Goal: Task Accomplishment & Management: Use online tool/utility

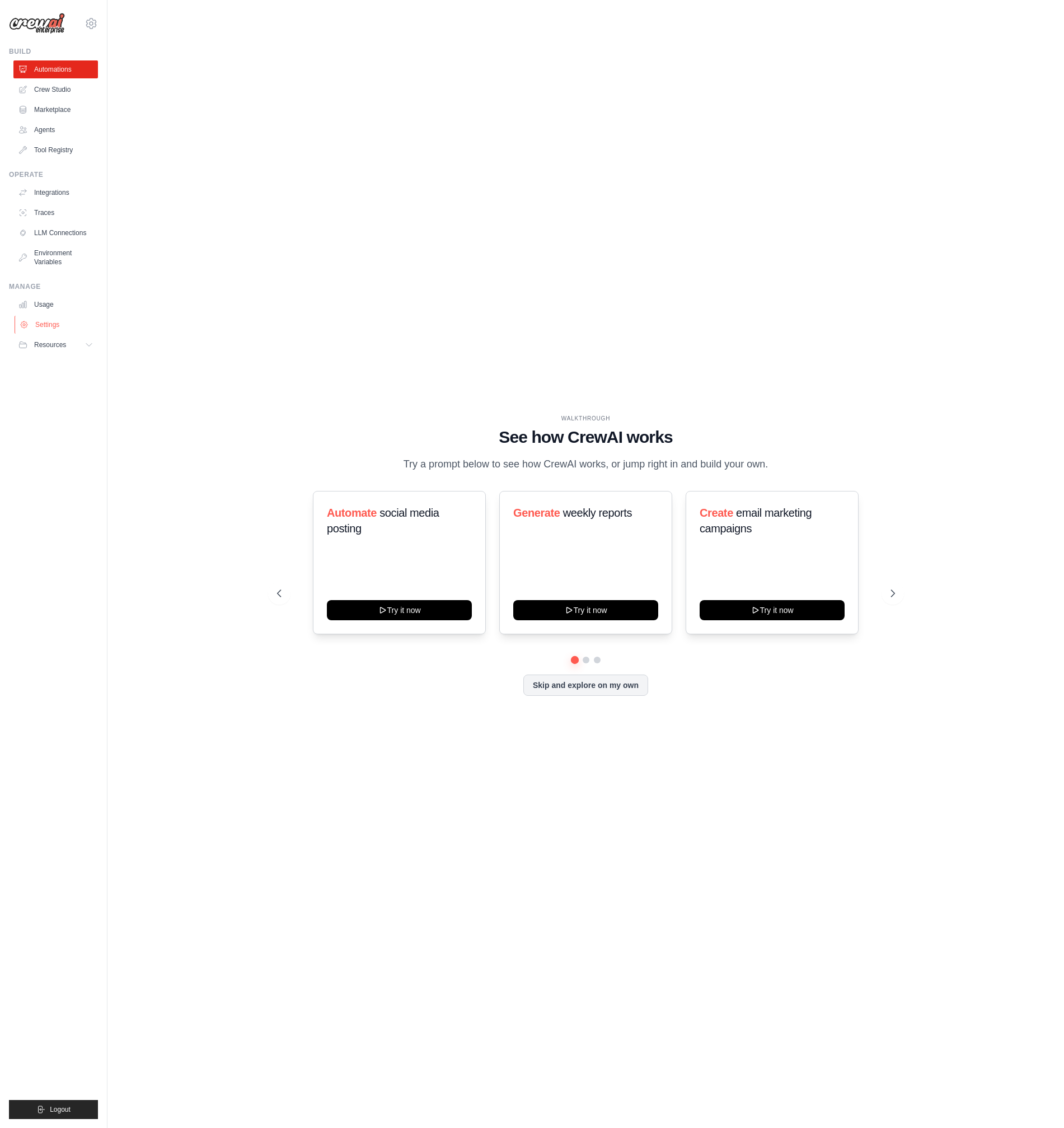
click at [59, 334] on link "Settings" at bounding box center [57, 324] width 85 height 18
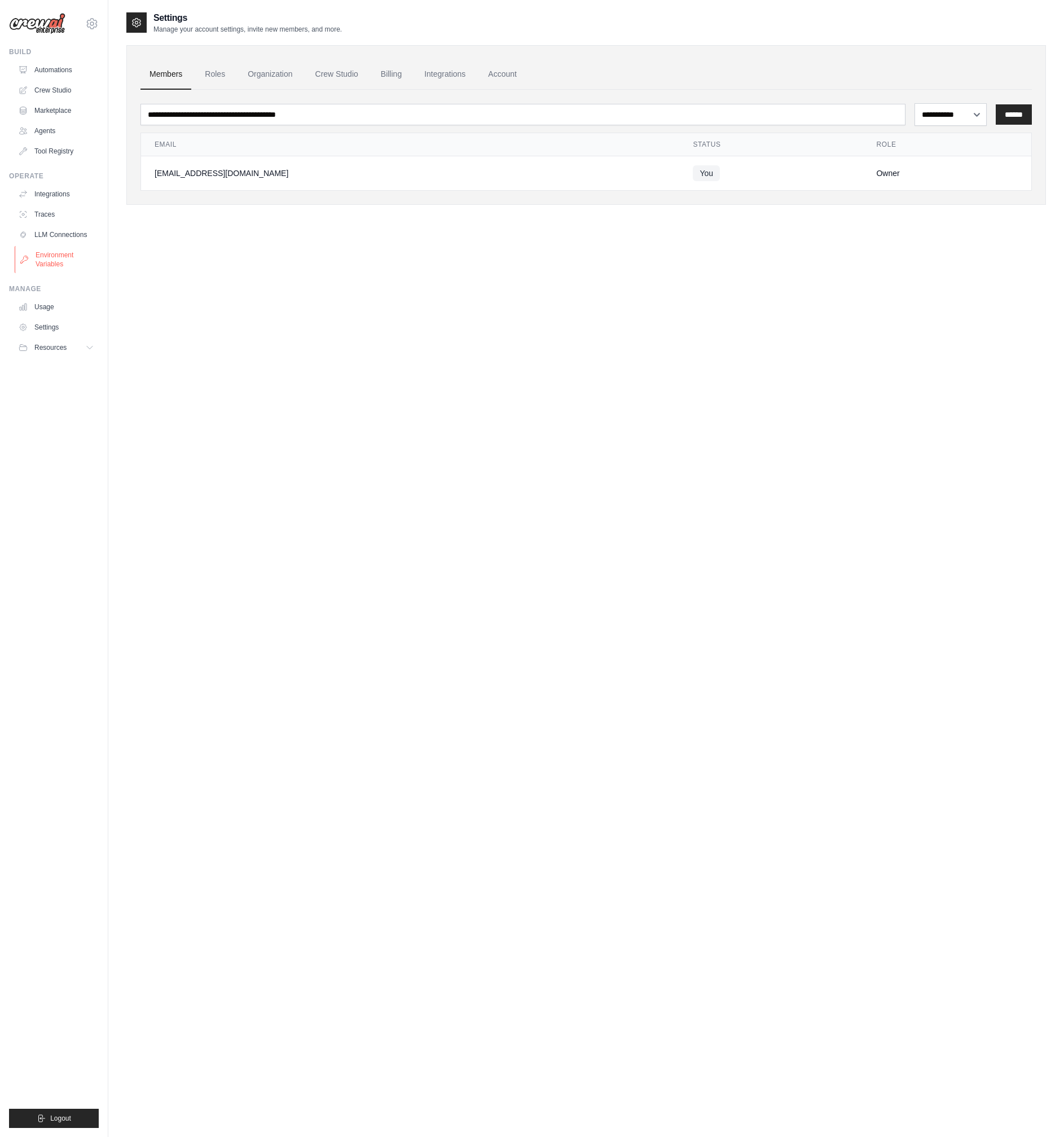
click at [63, 273] on link "Environment Variables" at bounding box center [57, 259] width 85 height 27
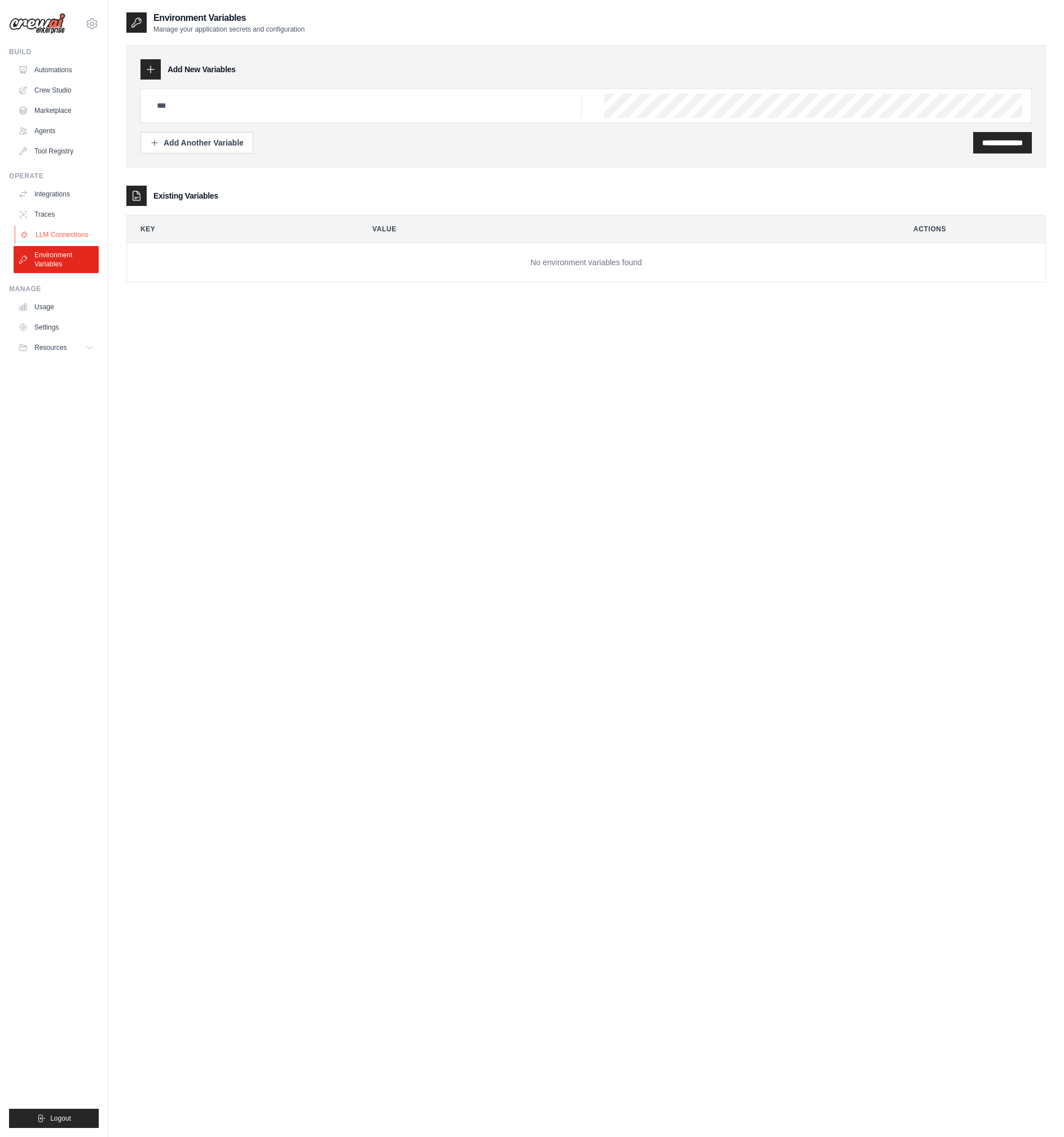
click at [64, 244] on link "LLM Connections" at bounding box center [57, 234] width 85 height 18
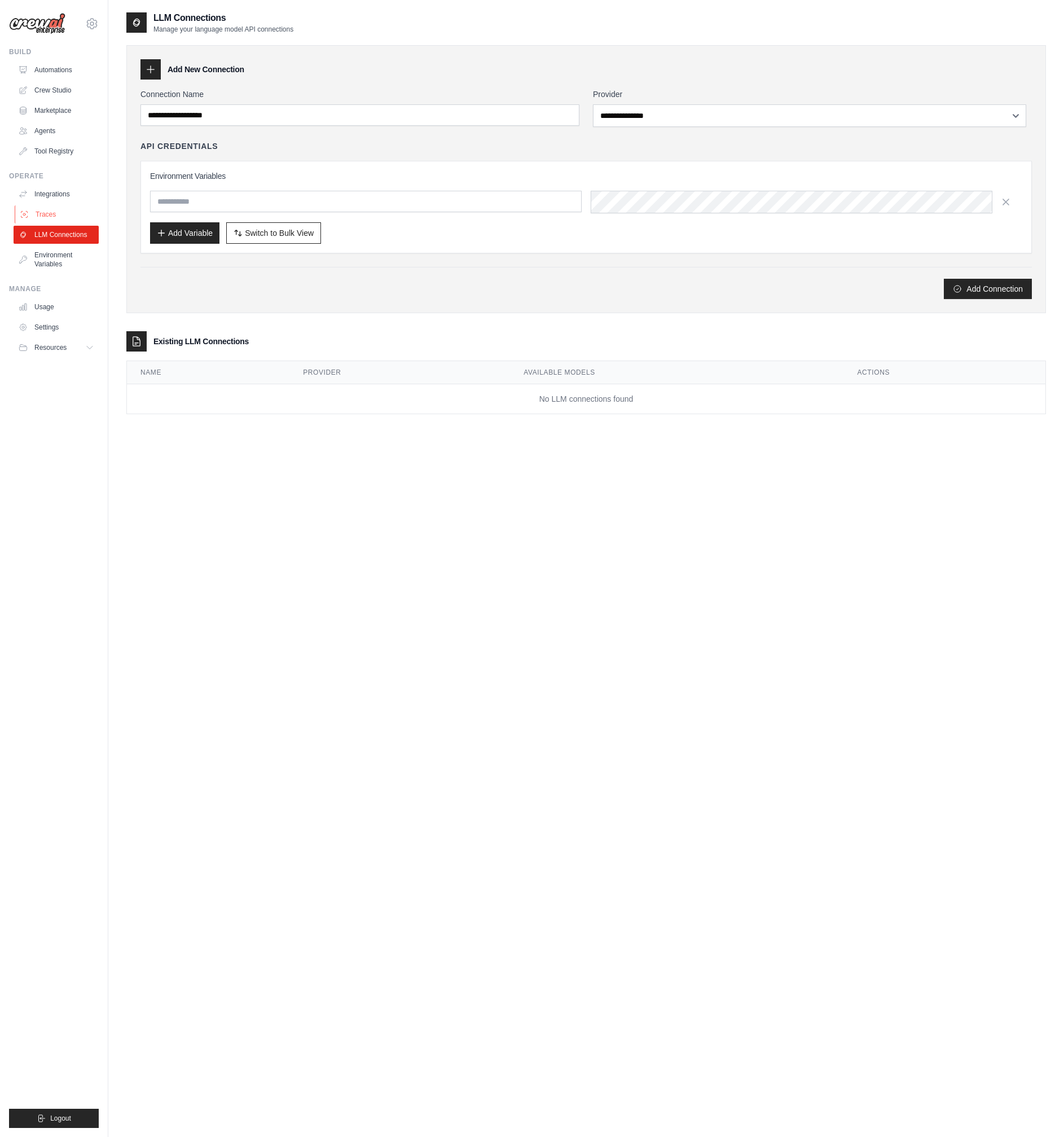
click at [45, 223] on link "Traces" at bounding box center [57, 214] width 85 height 18
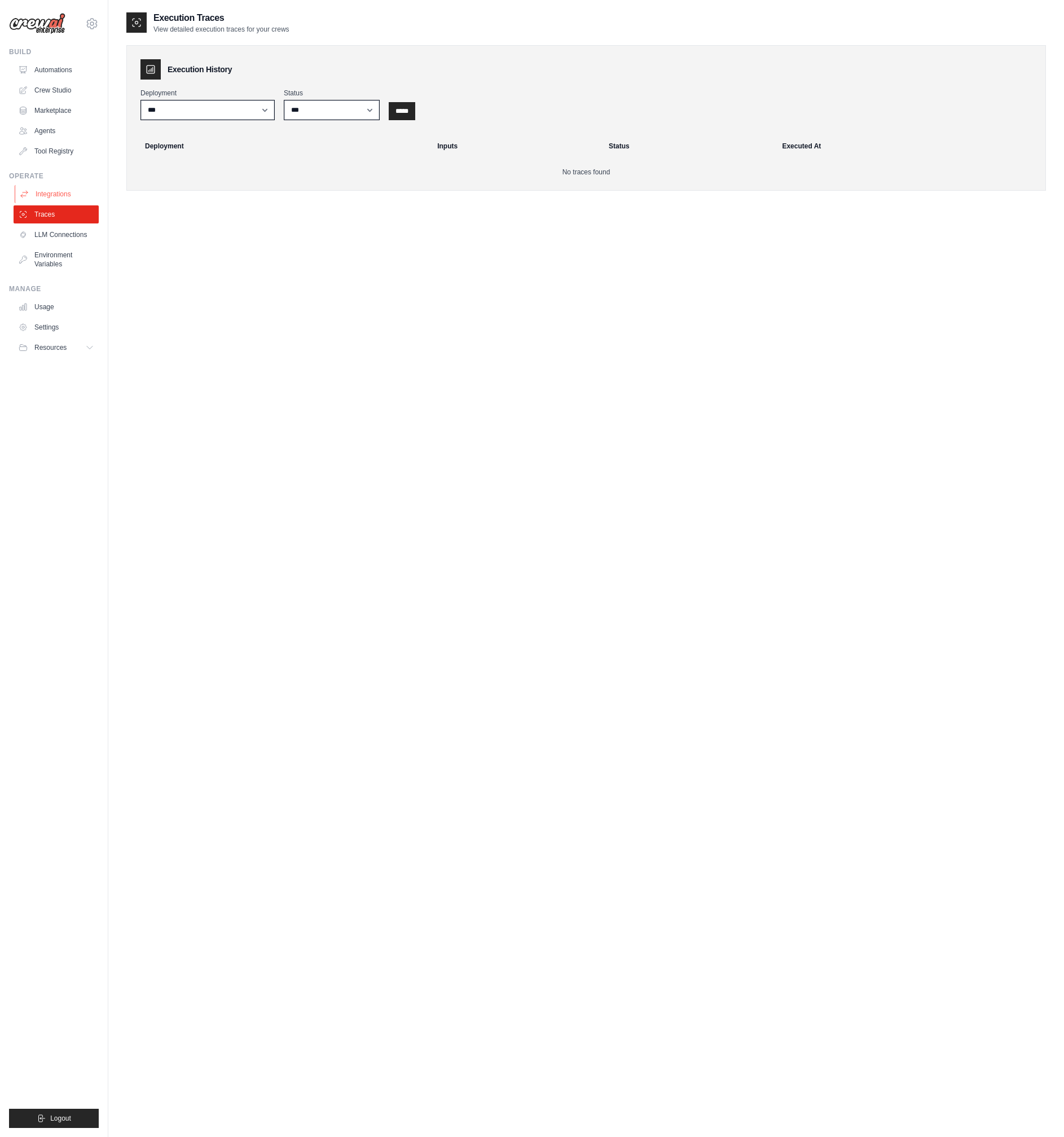
click at [53, 203] on link "Integrations" at bounding box center [57, 193] width 85 height 18
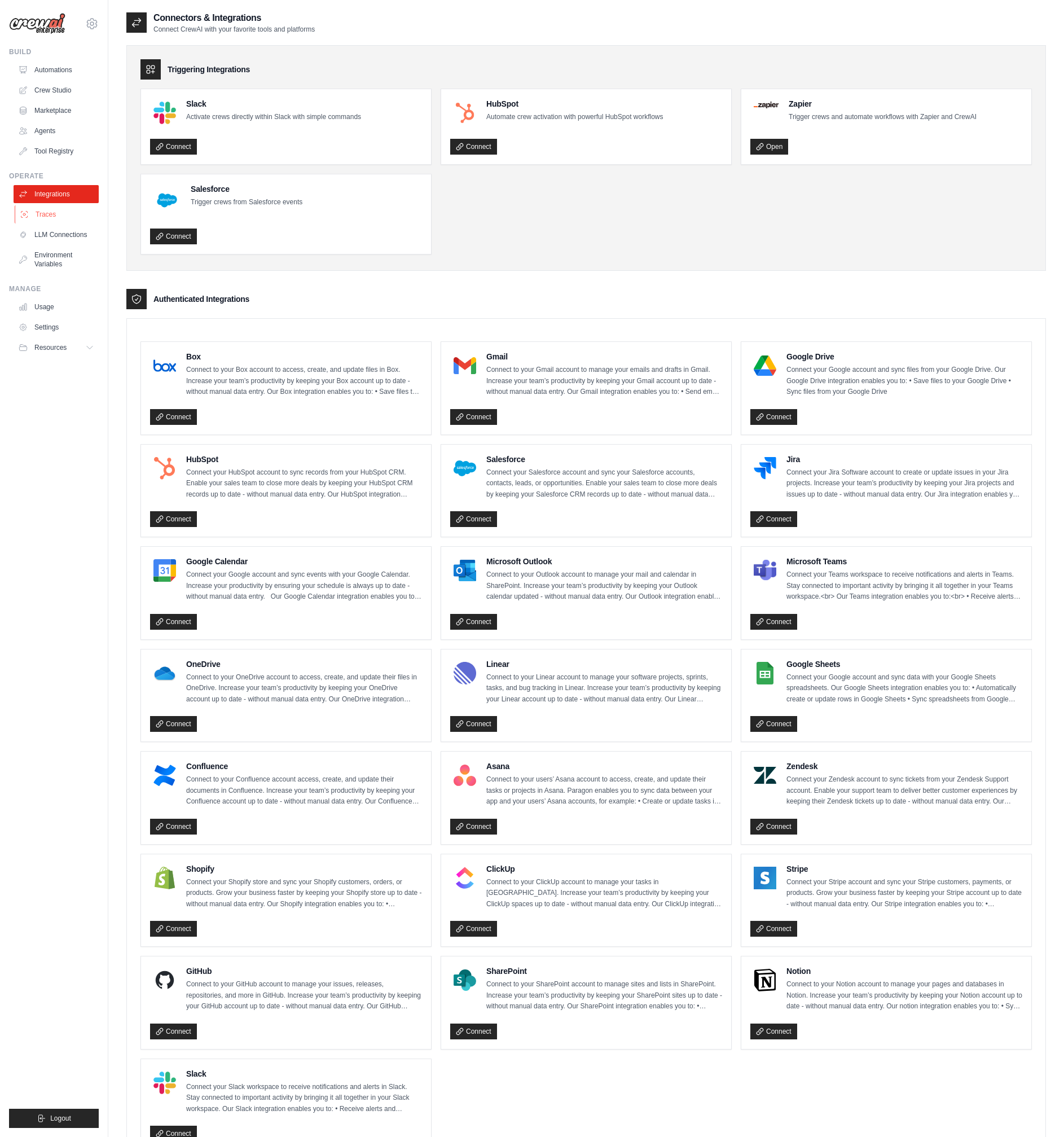
click at [52, 223] on link "Traces" at bounding box center [57, 214] width 85 height 18
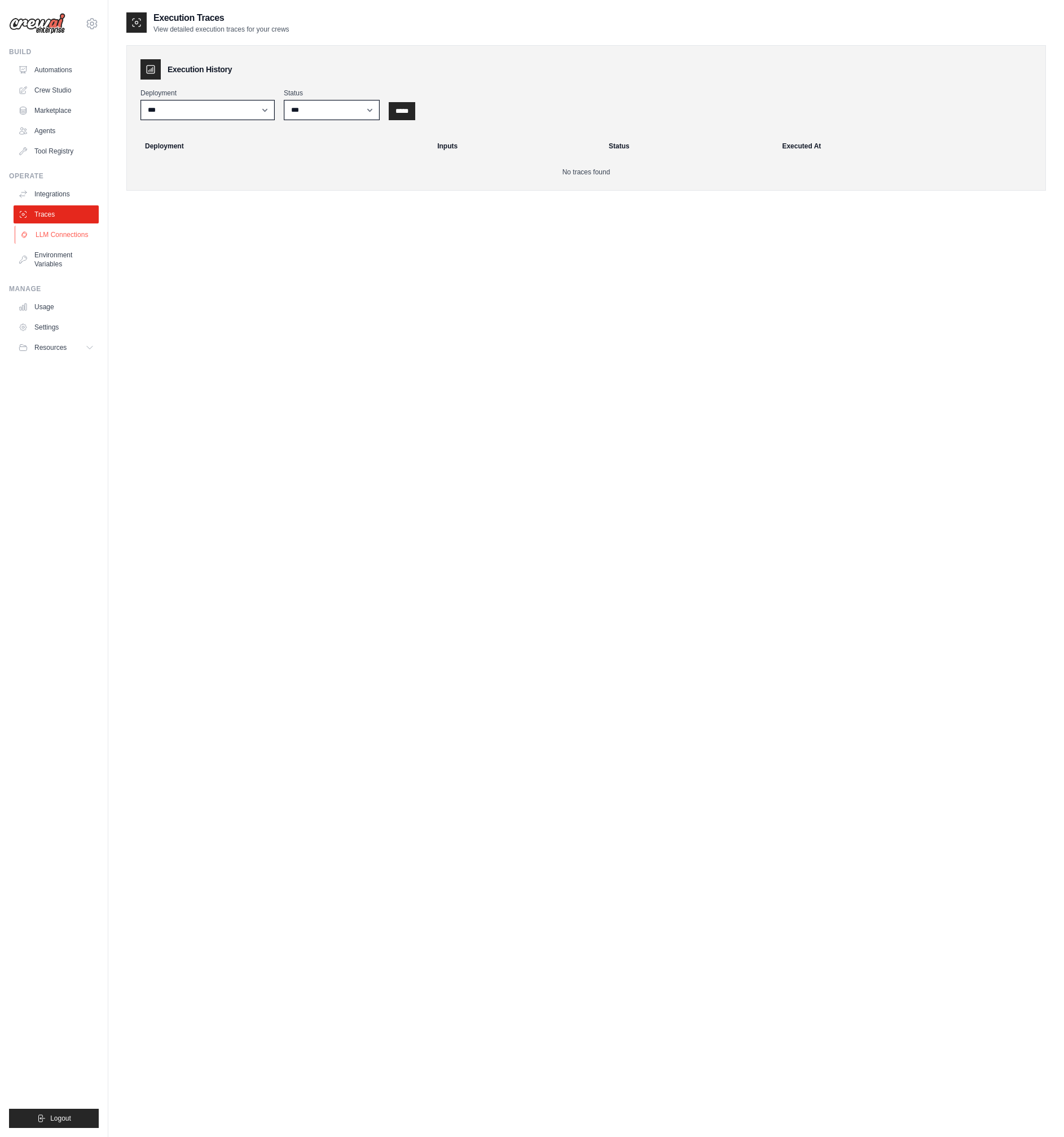
click at [63, 244] on link "LLM Connections" at bounding box center [57, 234] width 85 height 18
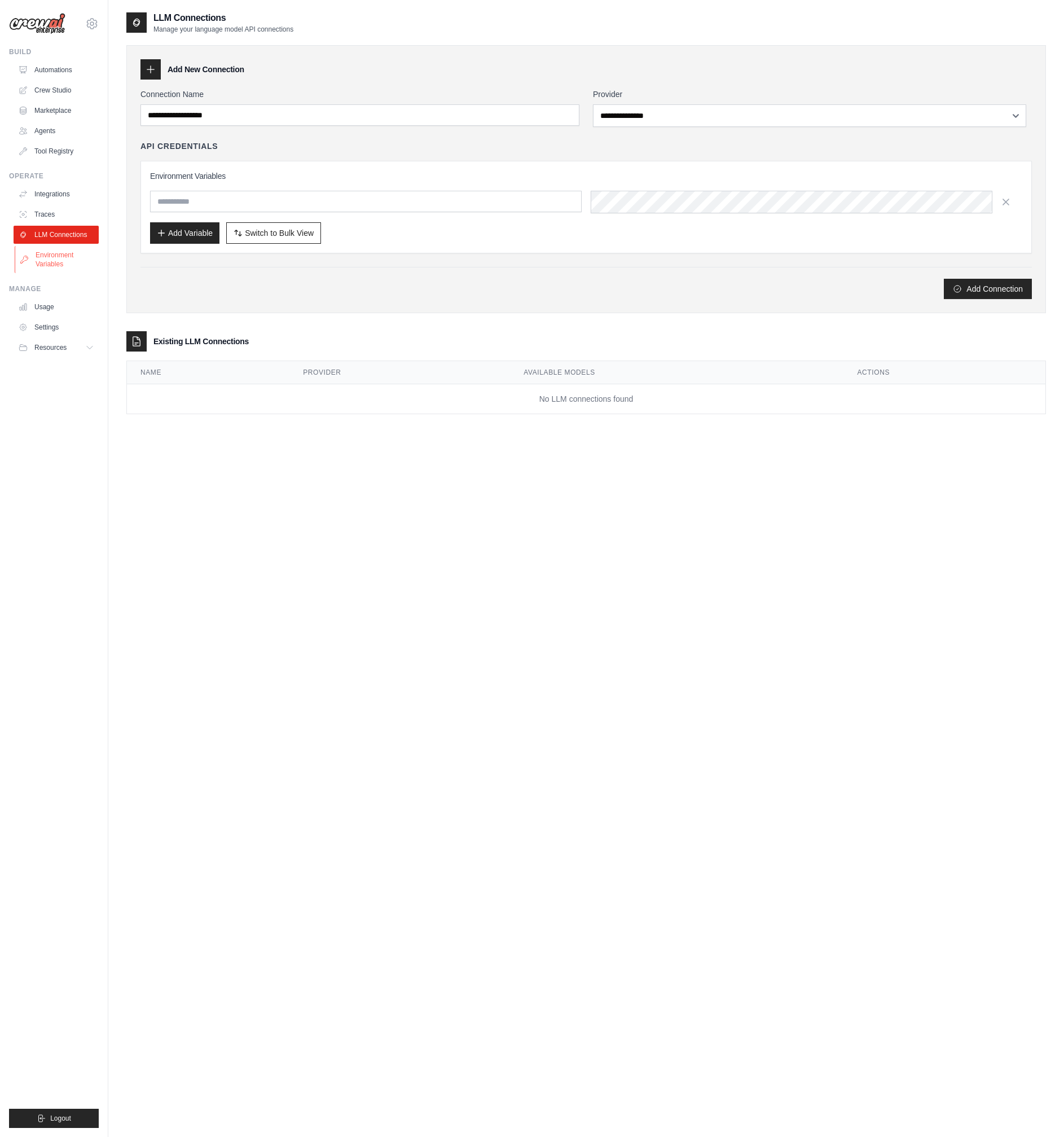
click at [61, 273] on link "Environment Variables" at bounding box center [57, 259] width 85 height 27
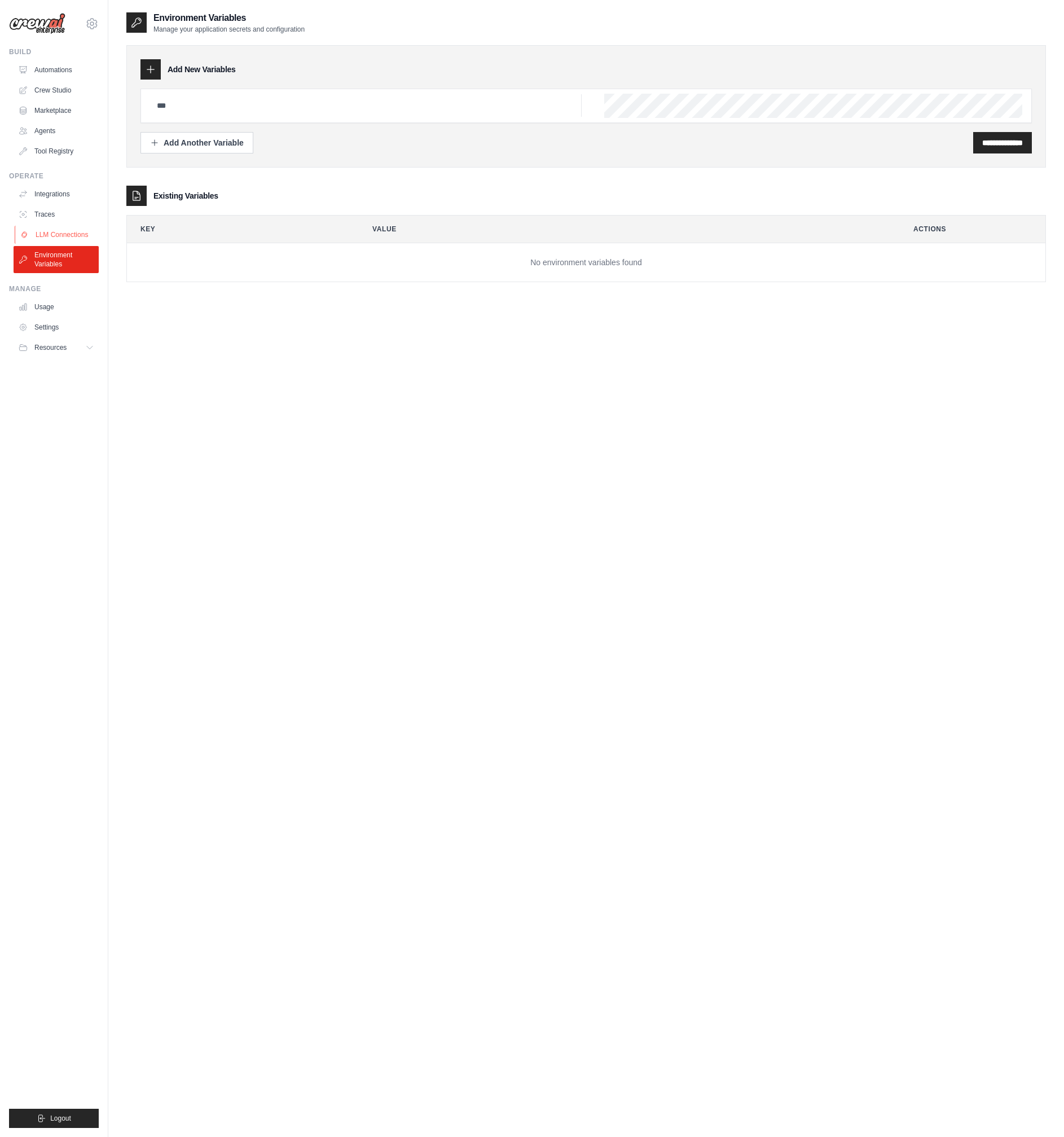
click at [56, 244] on link "LLM Connections" at bounding box center [57, 234] width 85 height 18
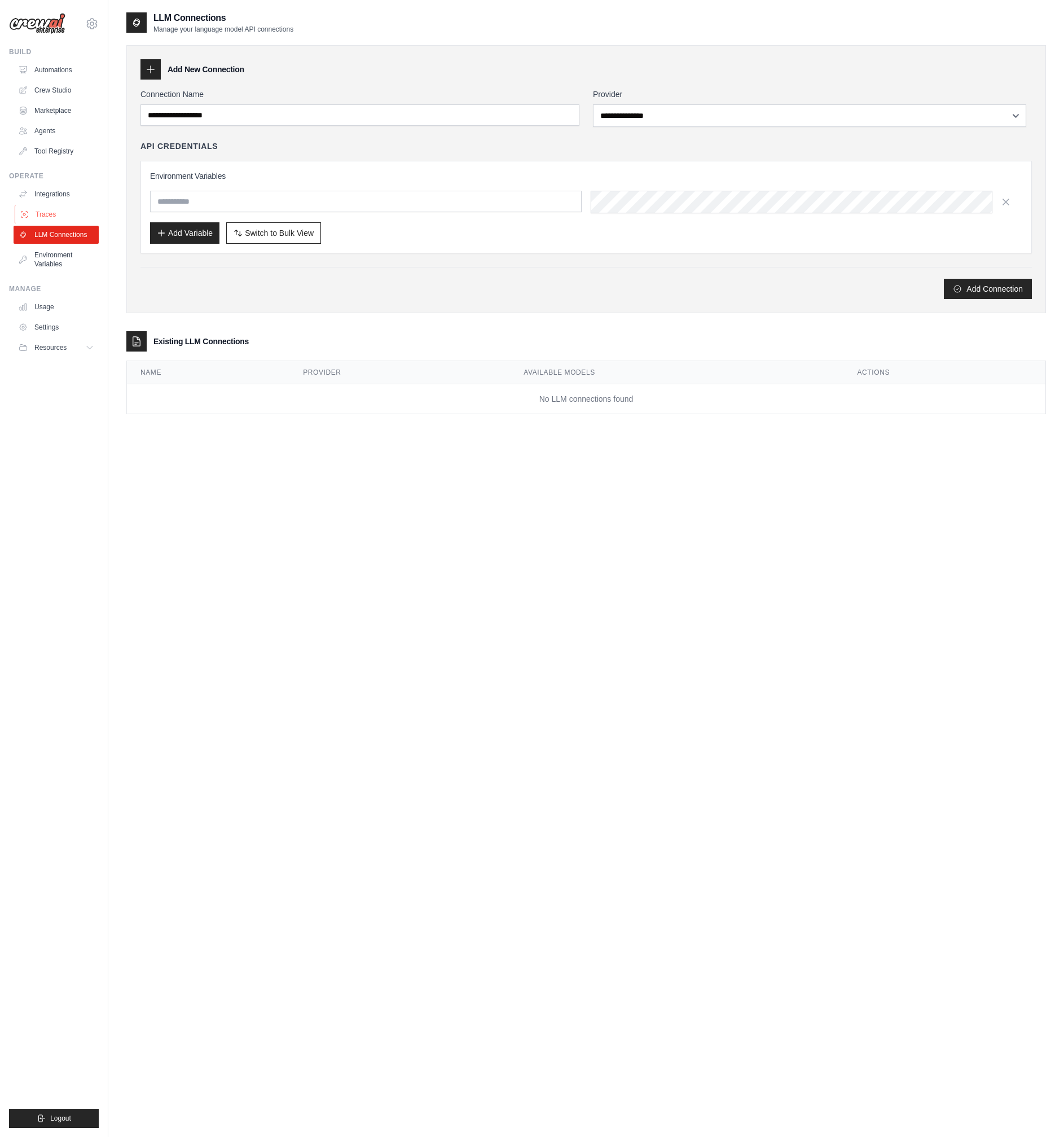
click at [44, 223] on link "Traces" at bounding box center [57, 214] width 85 height 18
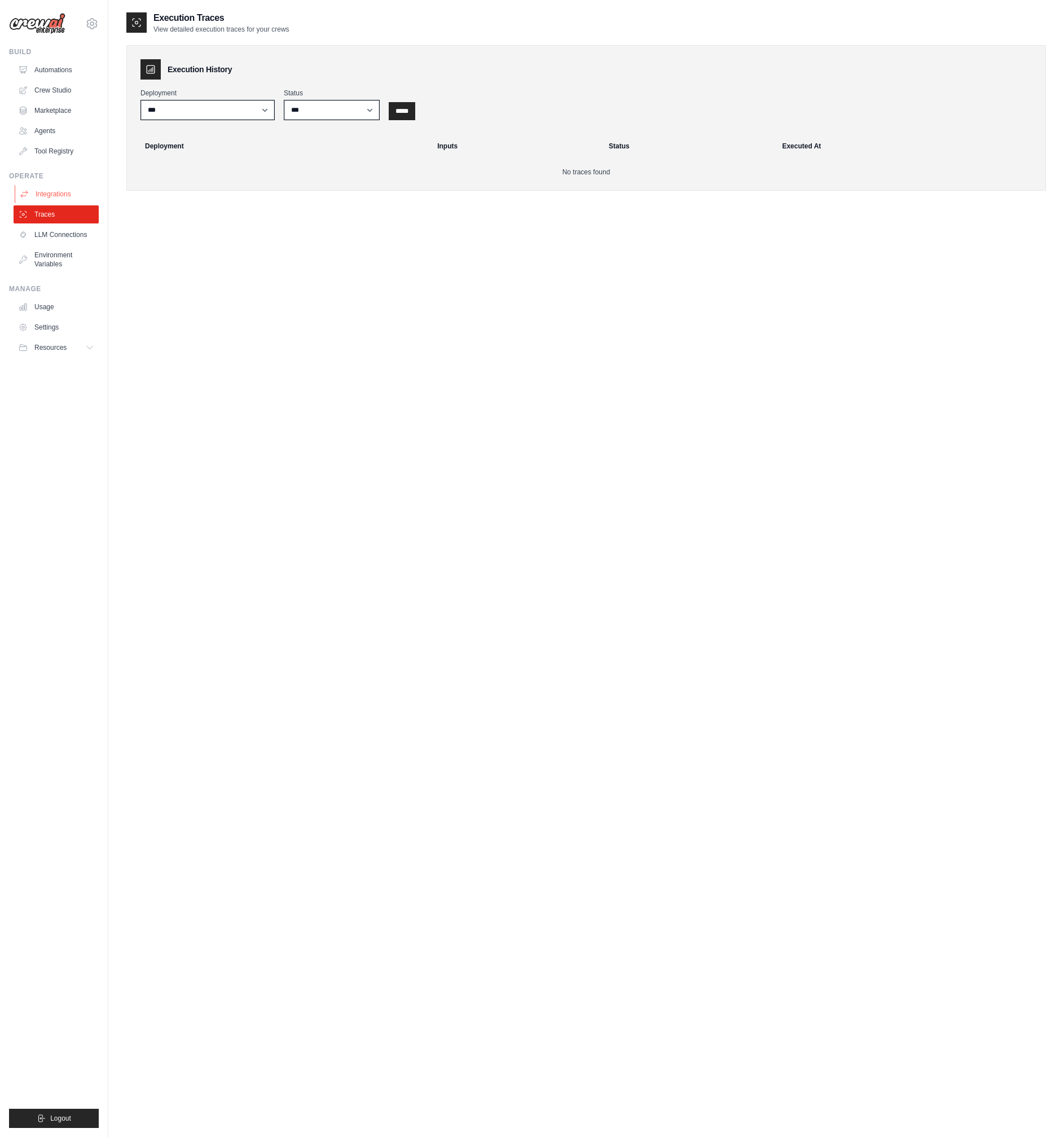
click at [46, 203] on link "Integrations" at bounding box center [57, 193] width 85 height 18
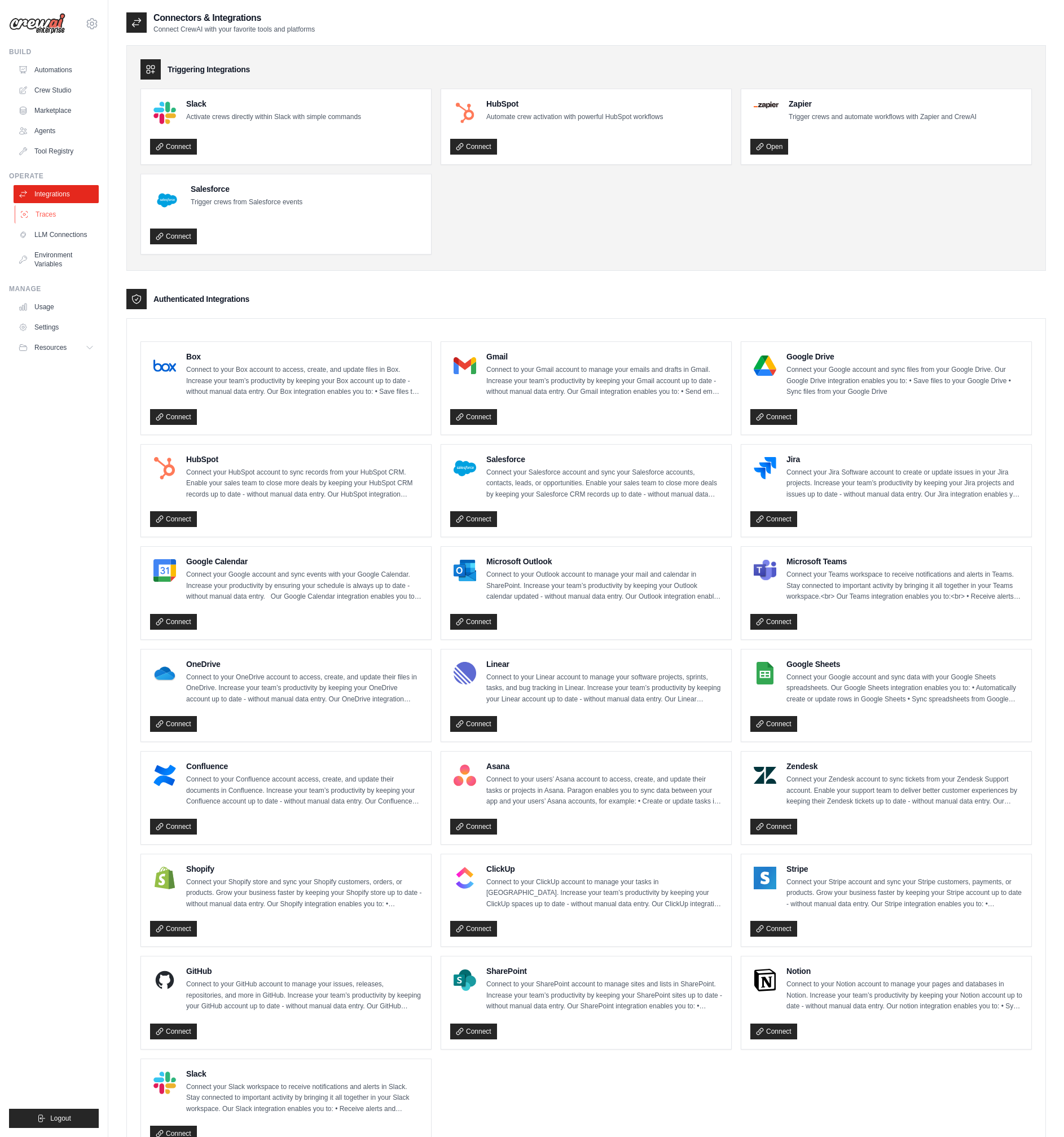
click at [67, 223] on link "Traces" at bounding box center [57, 214] width 85 height 18
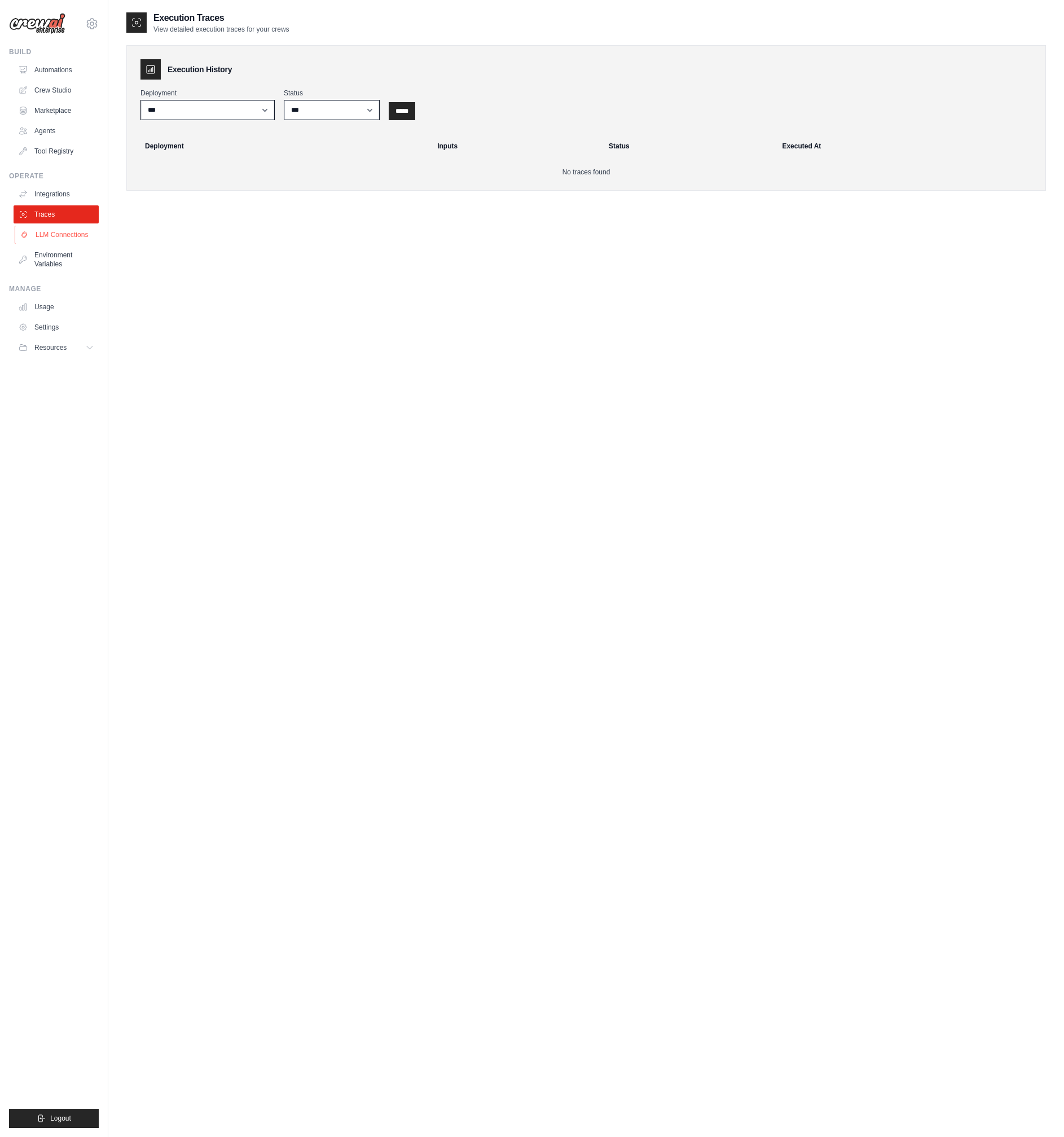
click at [60, 244] on link "LLM Connections" at bounding box center [57, 234] width 85 height 18
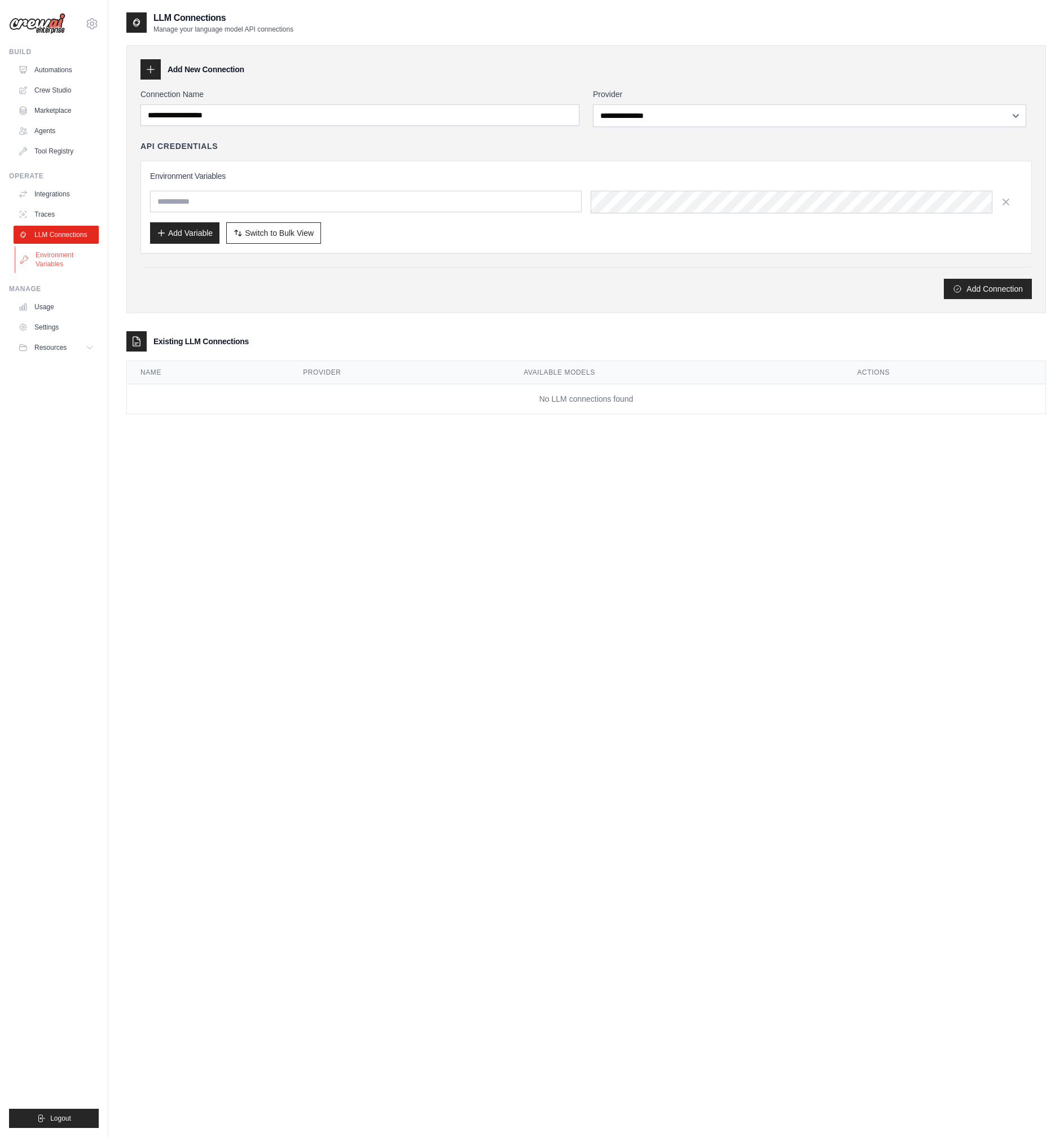
click at [54, 273] on link "Environment Variables" at bounding box center [57, 259] width 85 height 27
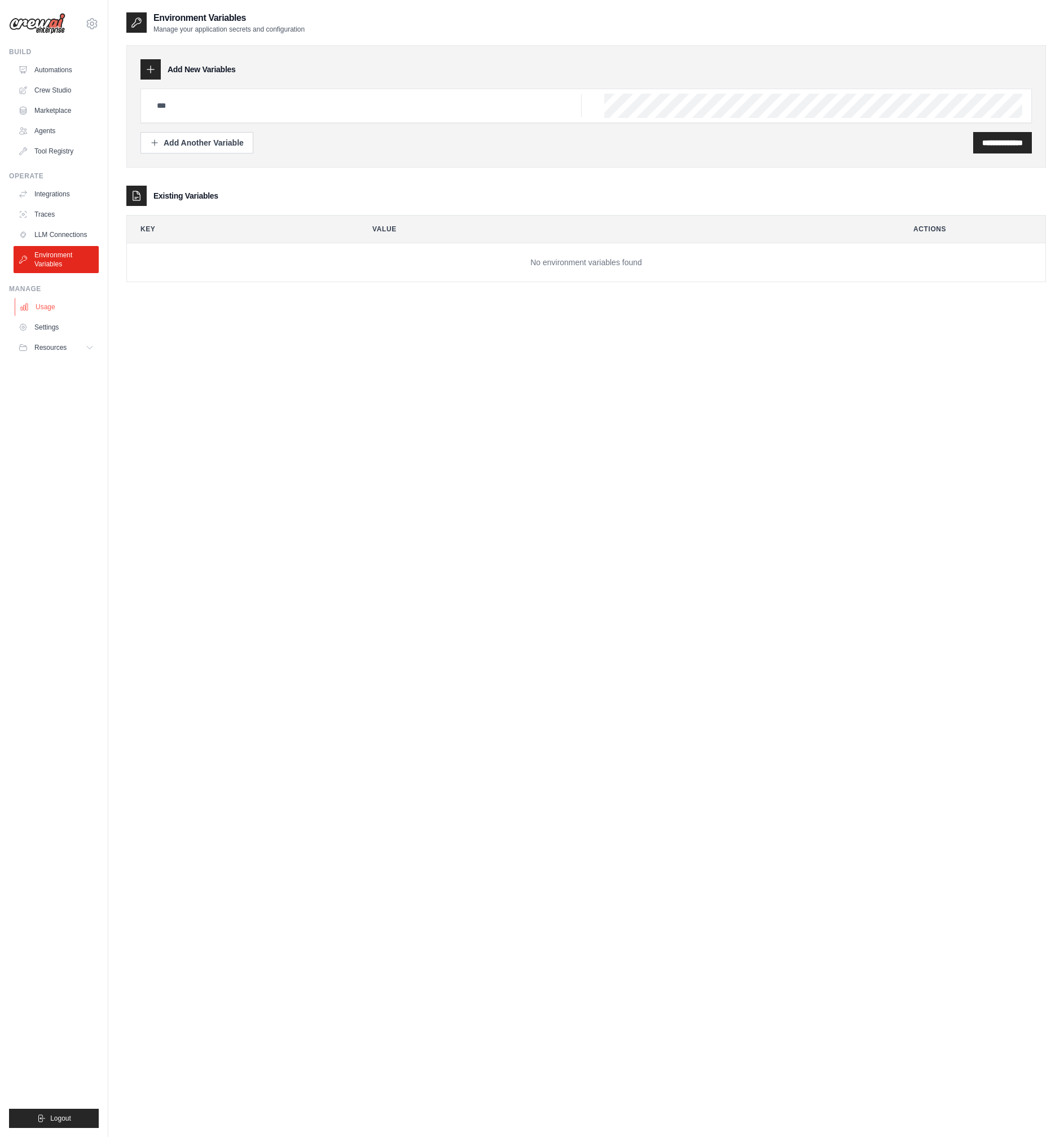
click at [52, 316] on link "Usage" at bounding box center [57, 307] width 85 height 18
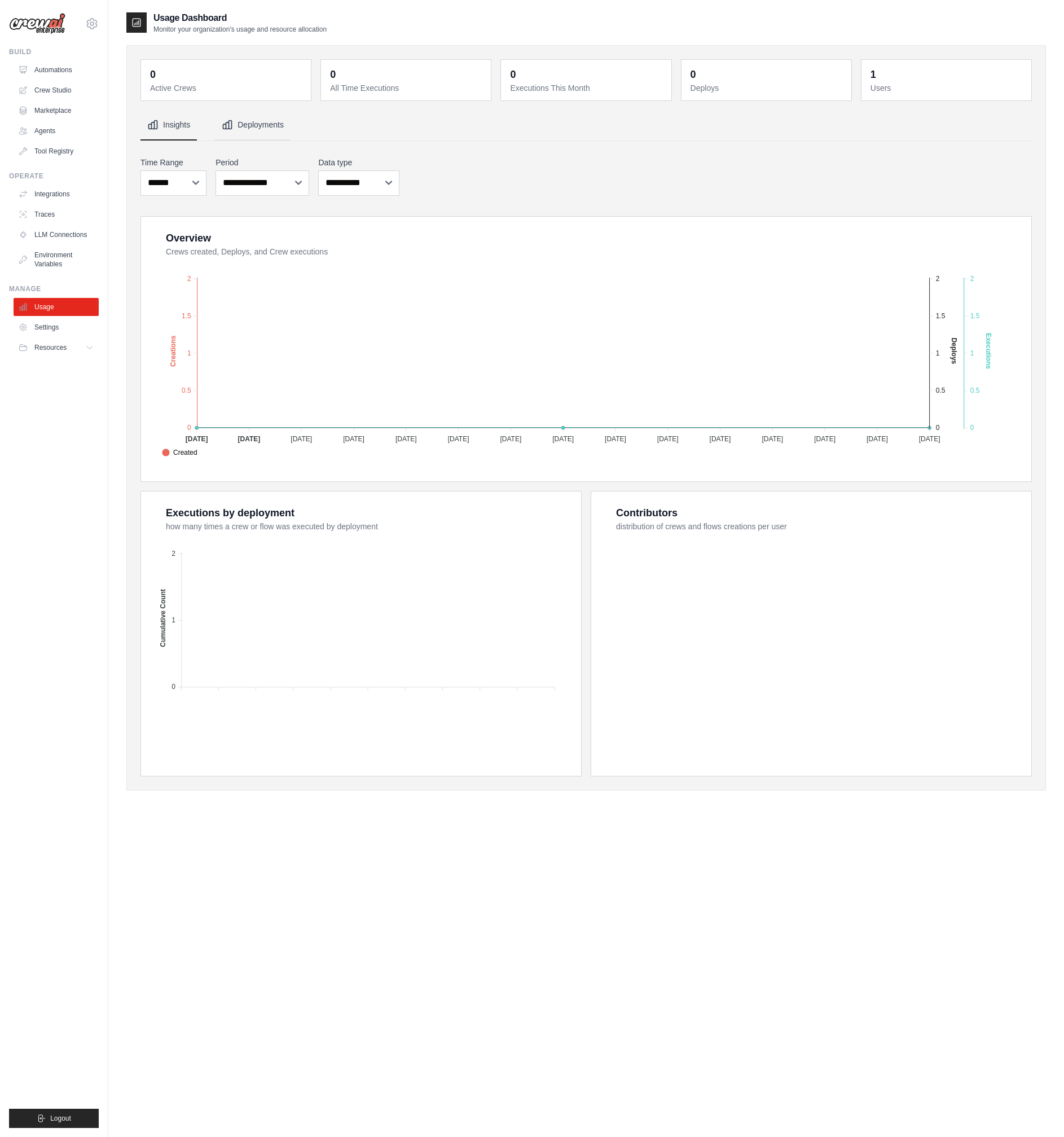
click at [247, 131] on button "Deployments" at bounding box center [252, 125] width 76 height 31
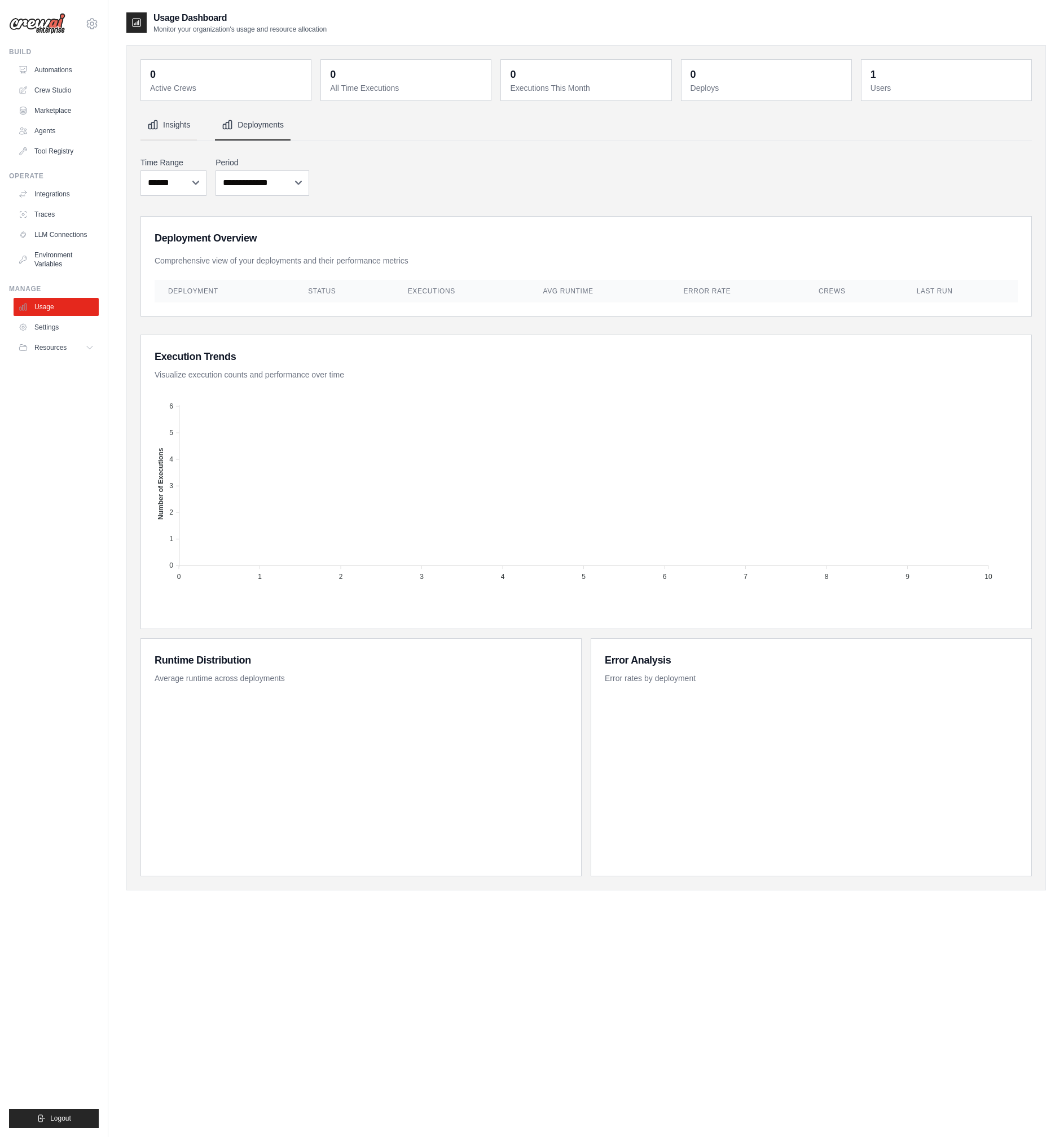
click at [197, 136] on button "Insights" at bounding box center [169, 125] width 56 height 31
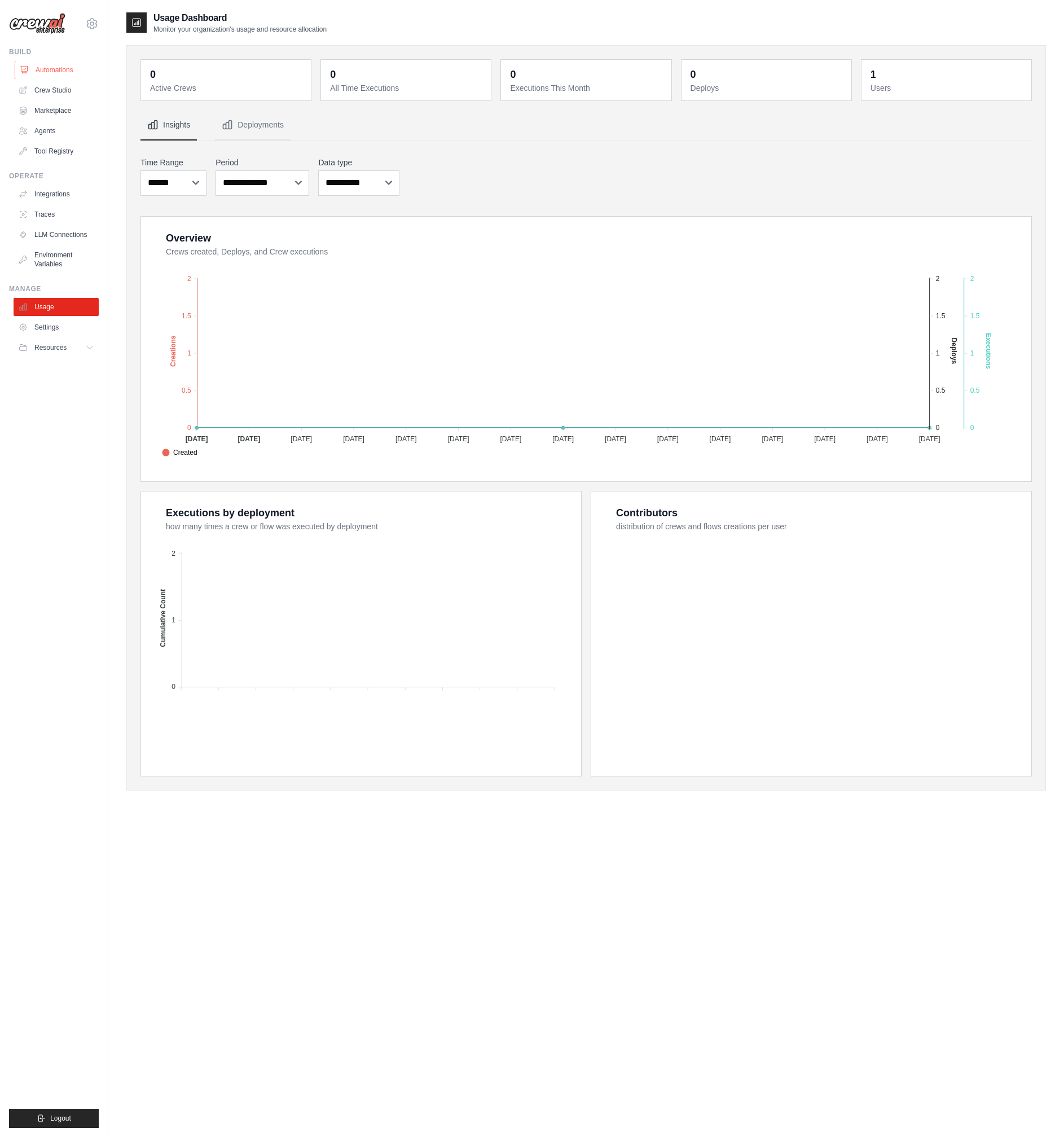
click at [65, 79] on link "Automations" at bounding box center [57, 69] width 85 height 18
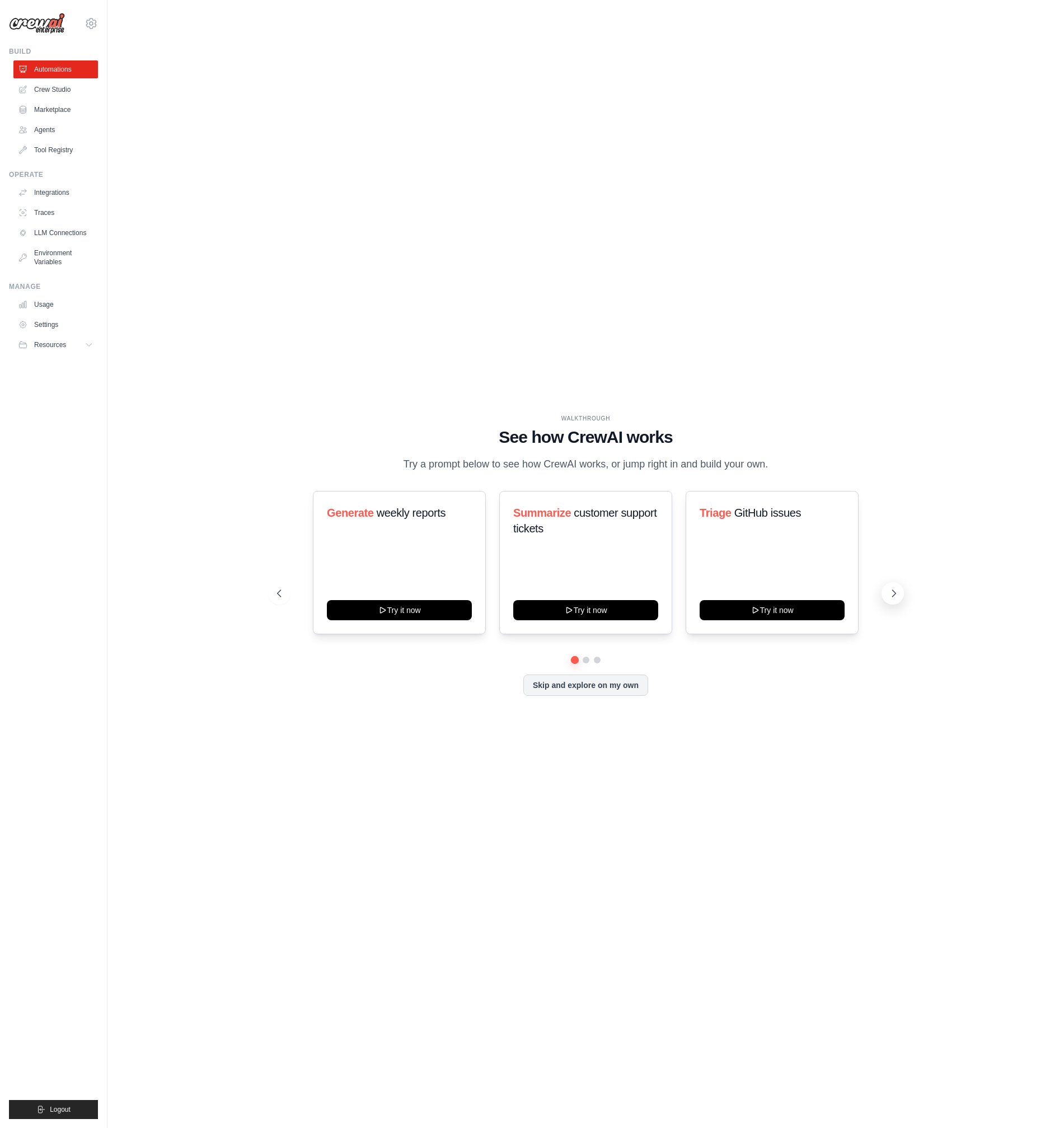
click at [904, 591] on button at bounding box center [893, 593] width 22 height 22
click at [899, 591] on icon at bounding box center [894, 593] width 11 height 11
click at [273, 596] on icon at bounding box center [278, 593] width 11 height 11
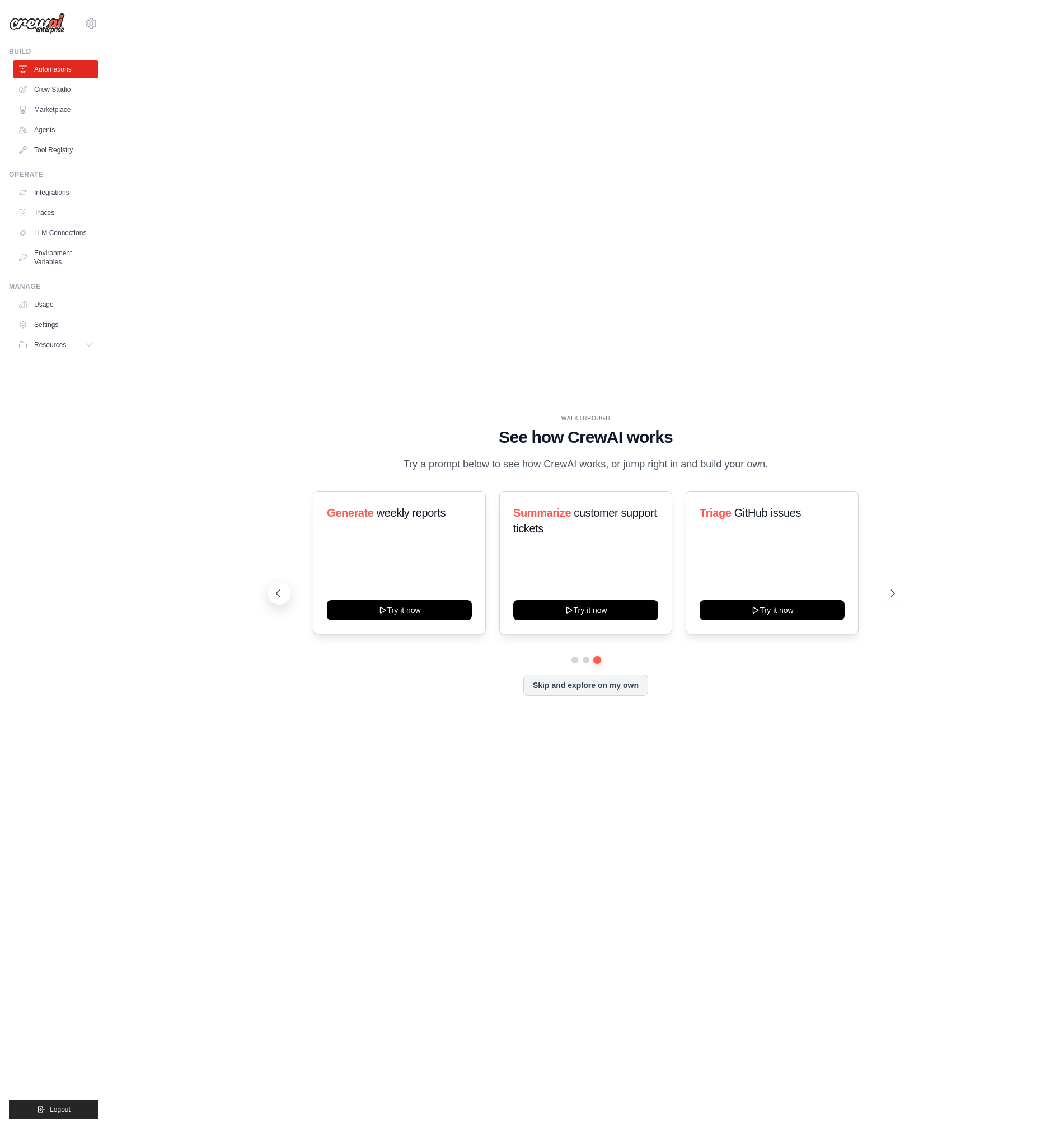
click at [273, 596] on icon at bounding box center [278, 593] width 11 height 11
click at [604, 695] on button "Skip and explore on my own" at bounding box center [586, 683] width 125 height 21
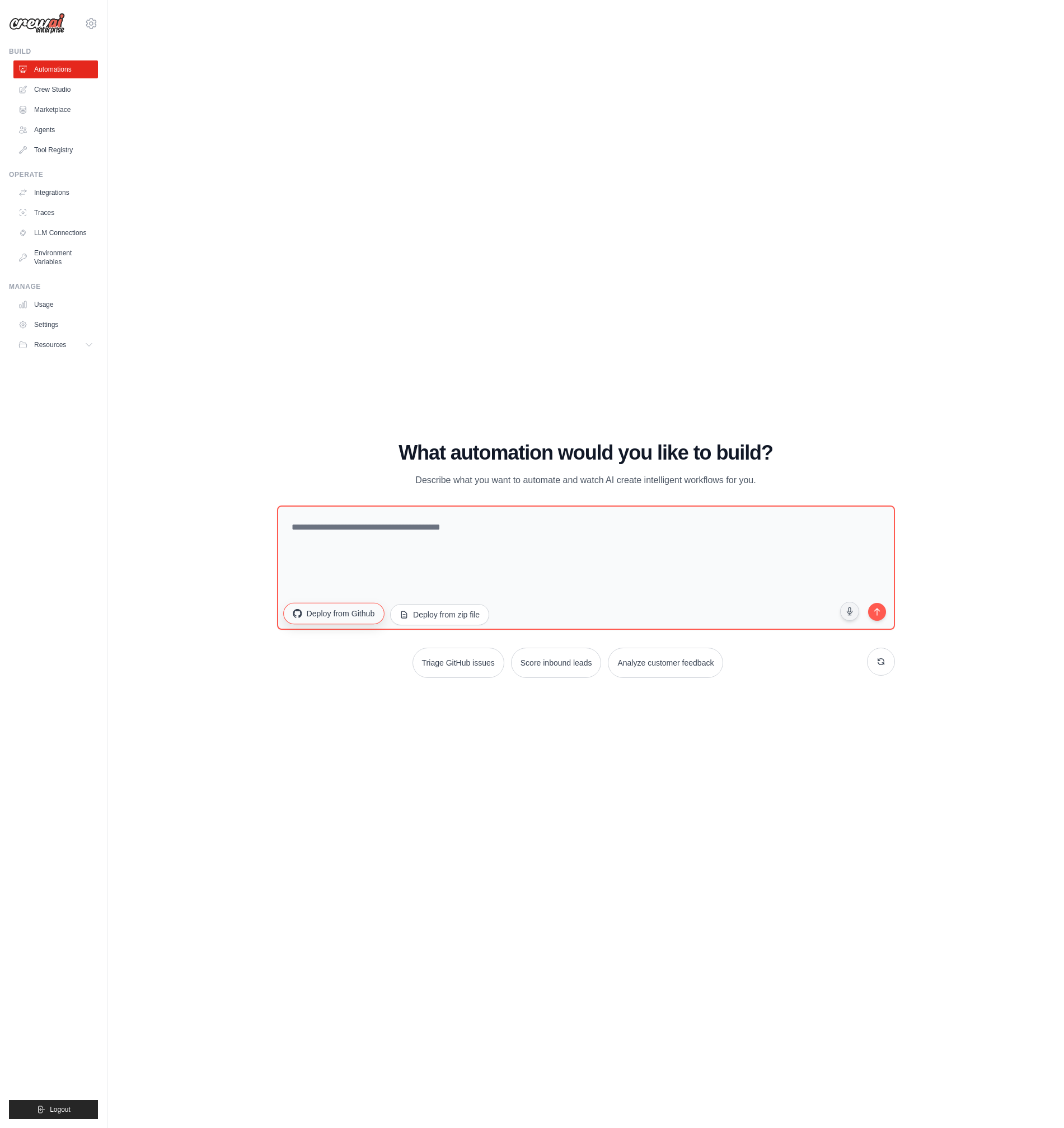
click at [284, 609] on button "Deploy from Github" at bounding box center [334, 613] width 100 height 21
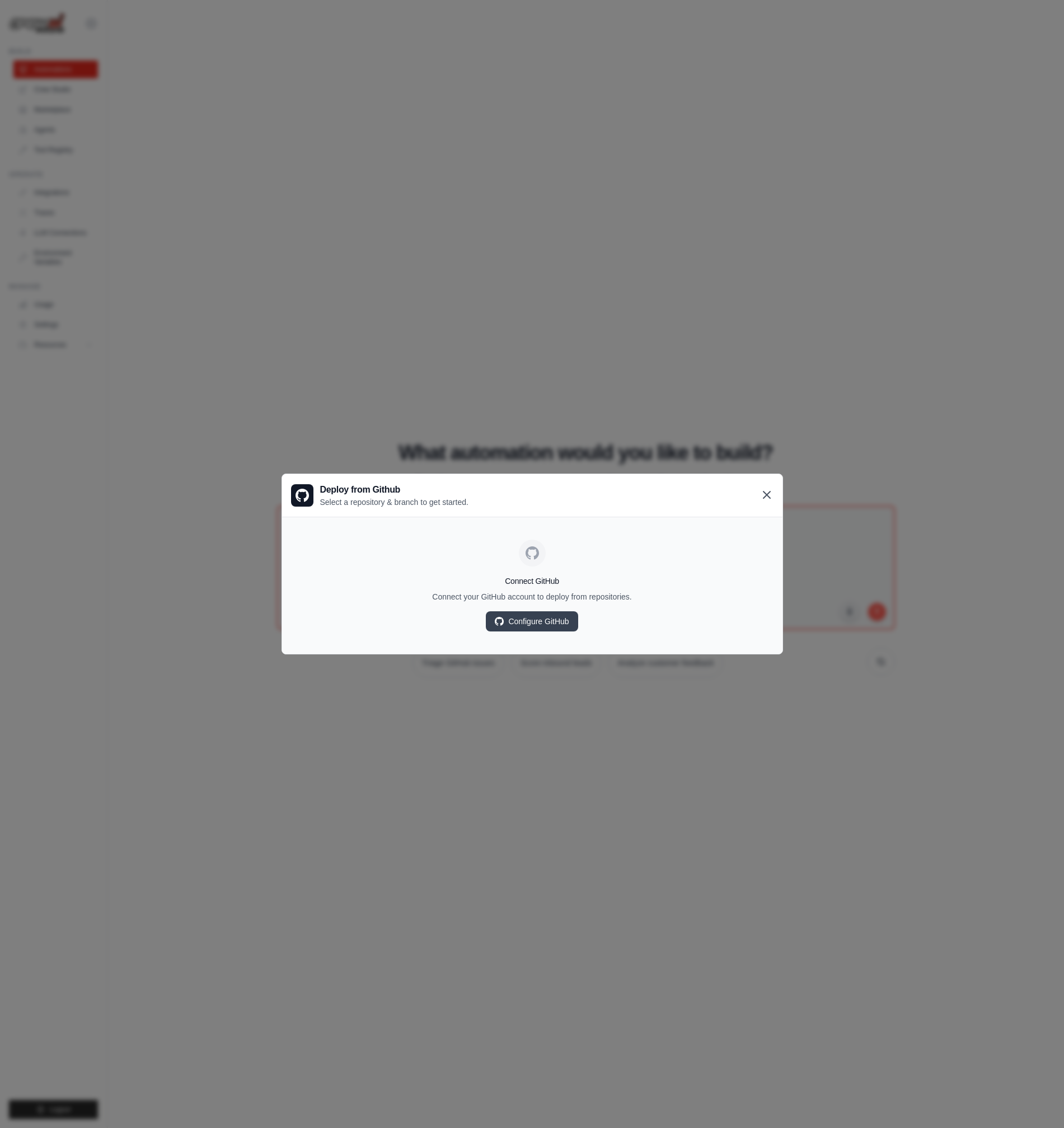
click at [774, 489] on icon at bounding box center [766, 495] width 13 height 13
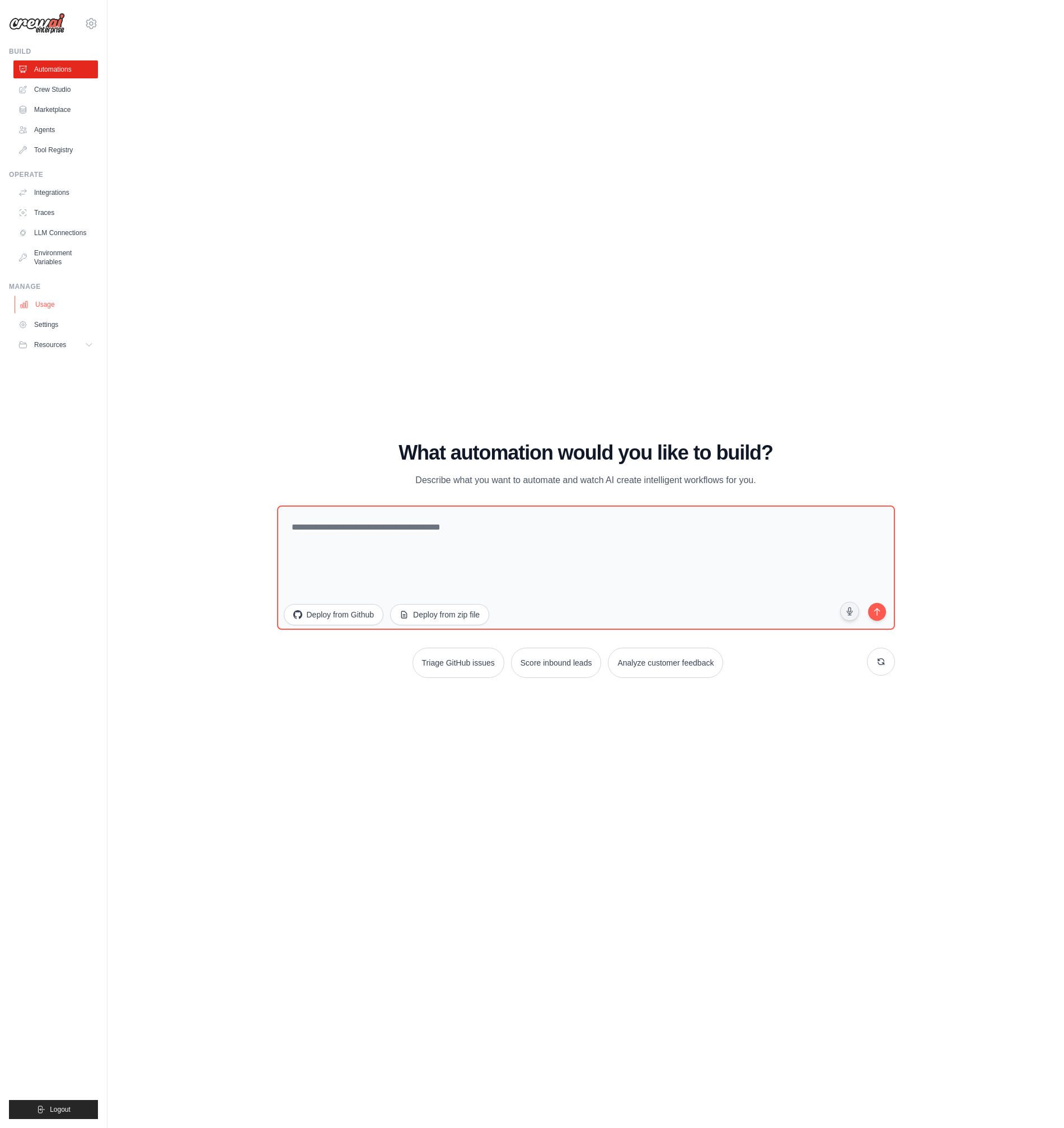
click at [82, 313] on link "Usage" at bounding box center [57, 304] width 85 height 18
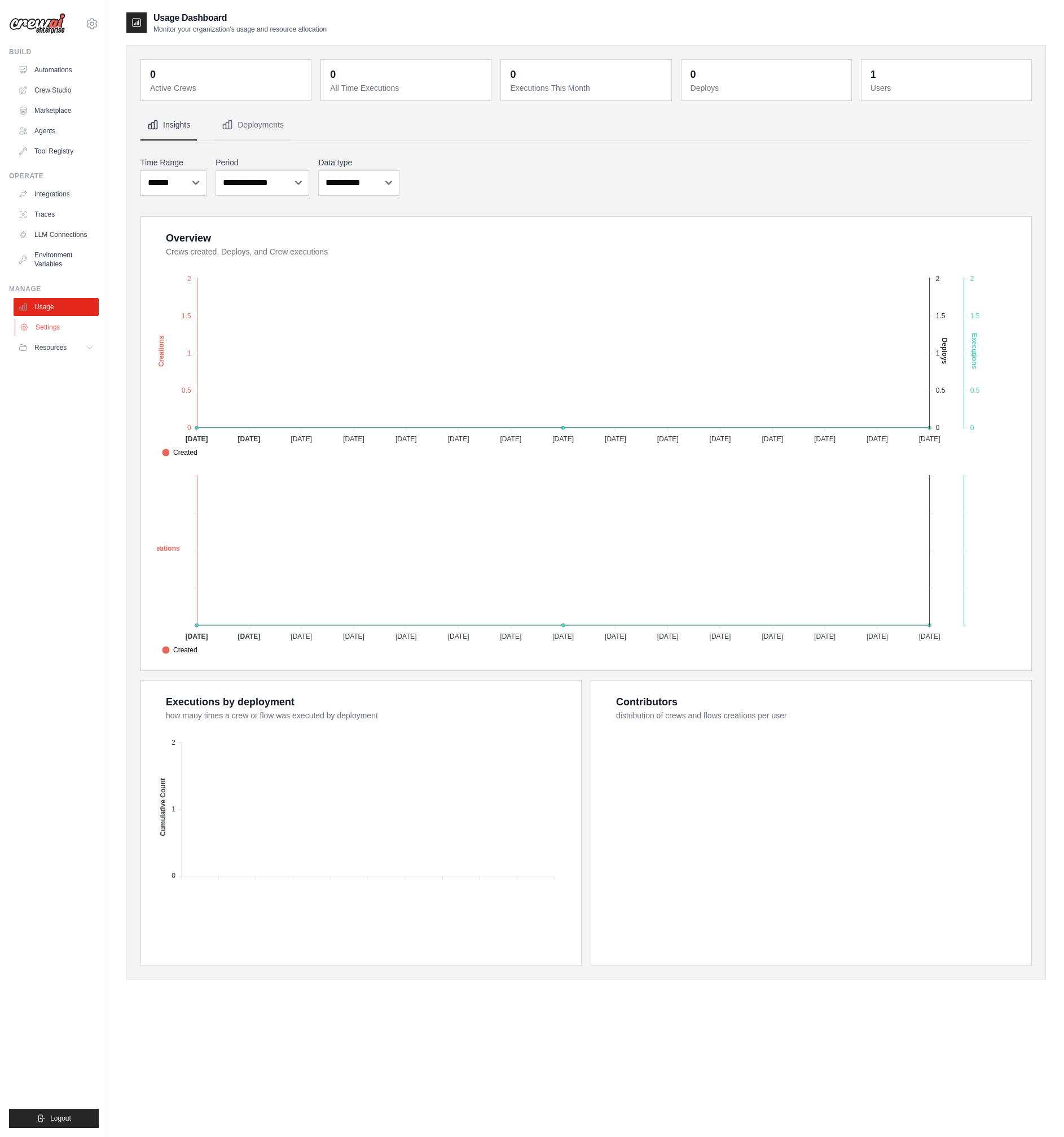
click at [93, 337] on link "Settings" at bounding box center [57, 326] width 85 height 18
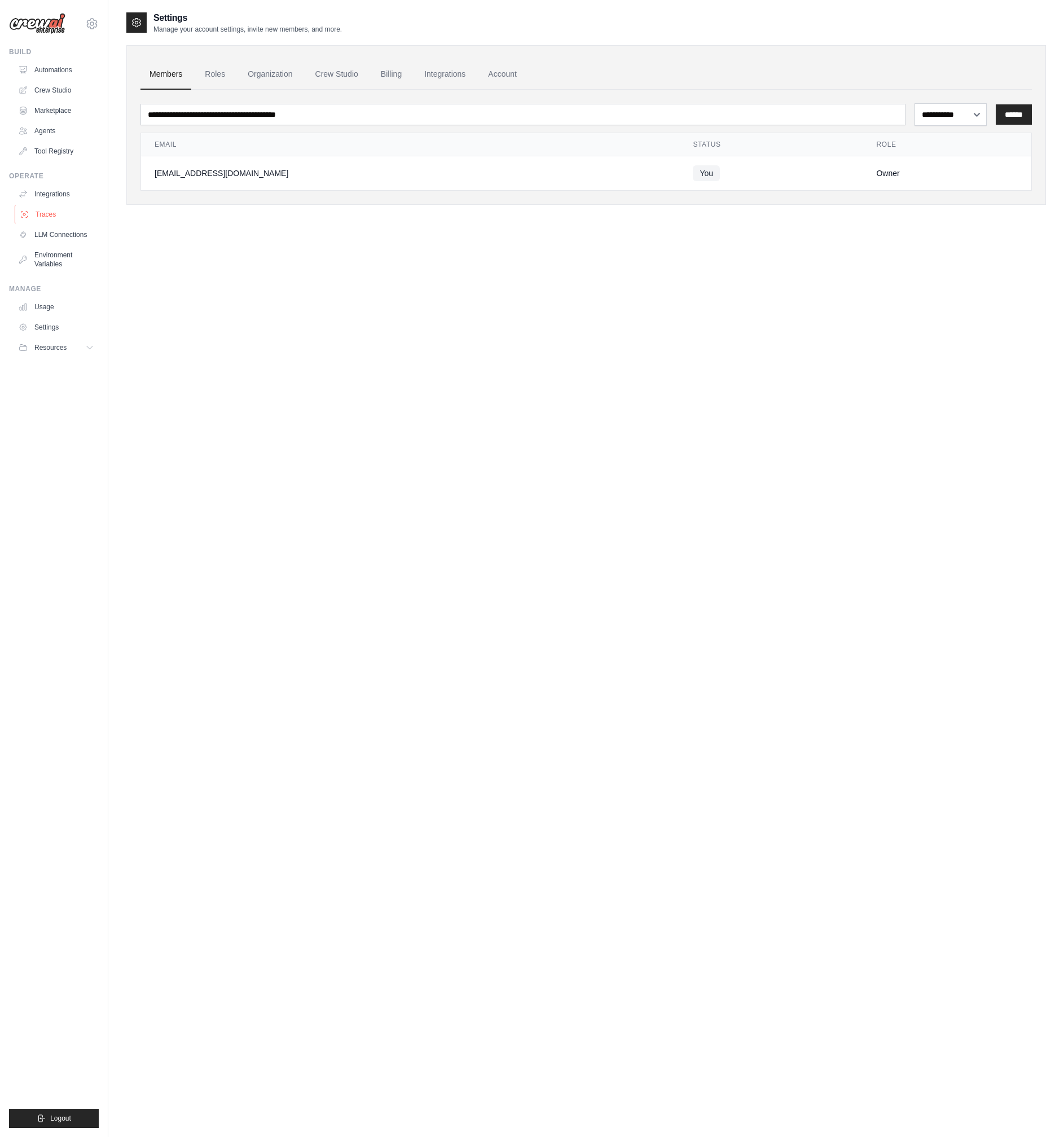
click at [64, 223] on link "Traces" at bounding box center [57, 214] width 85 height 18
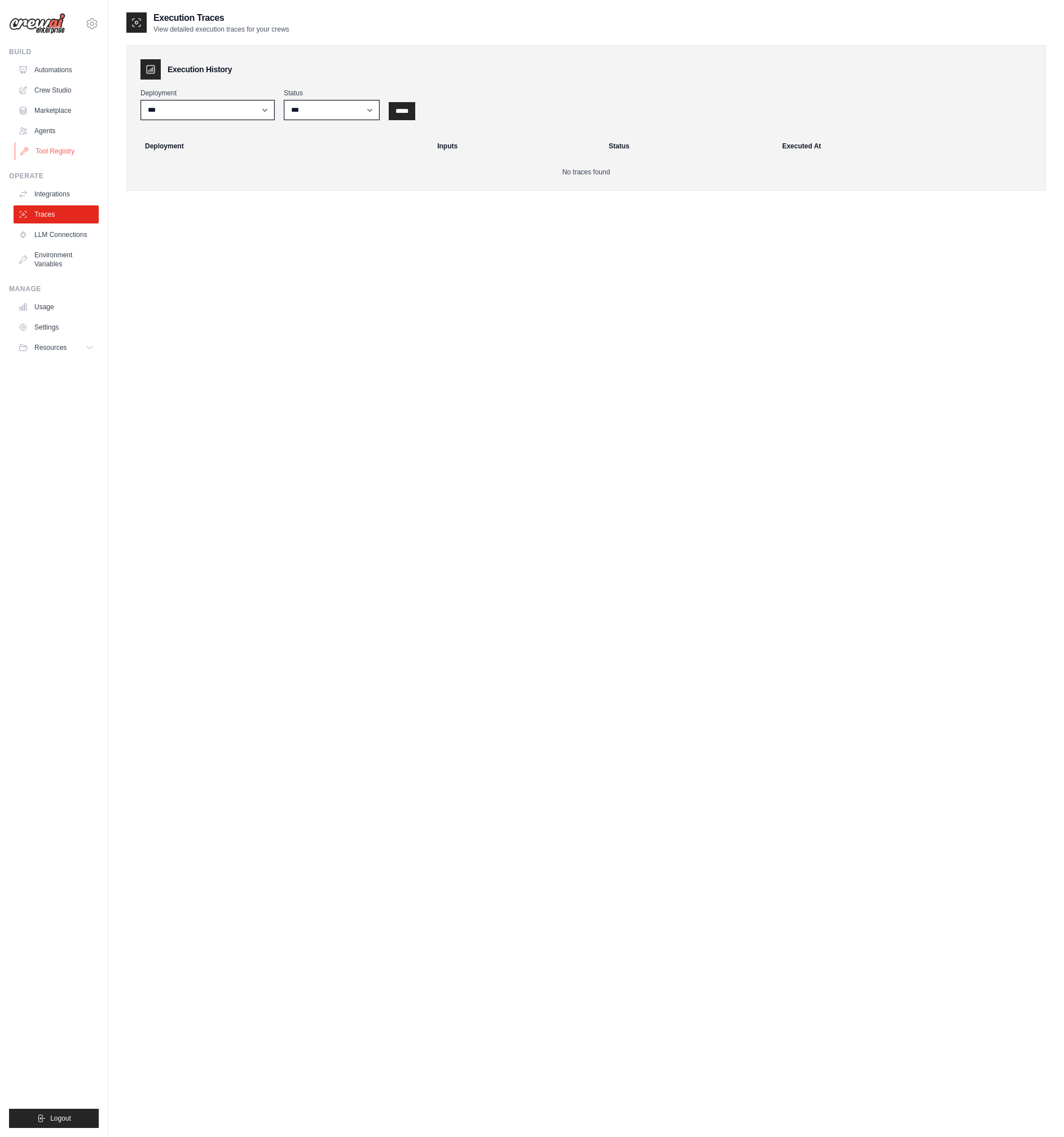
click at [43, 155] on link "Tool Registry" at bounding box center [57, 151] width 85 height 18
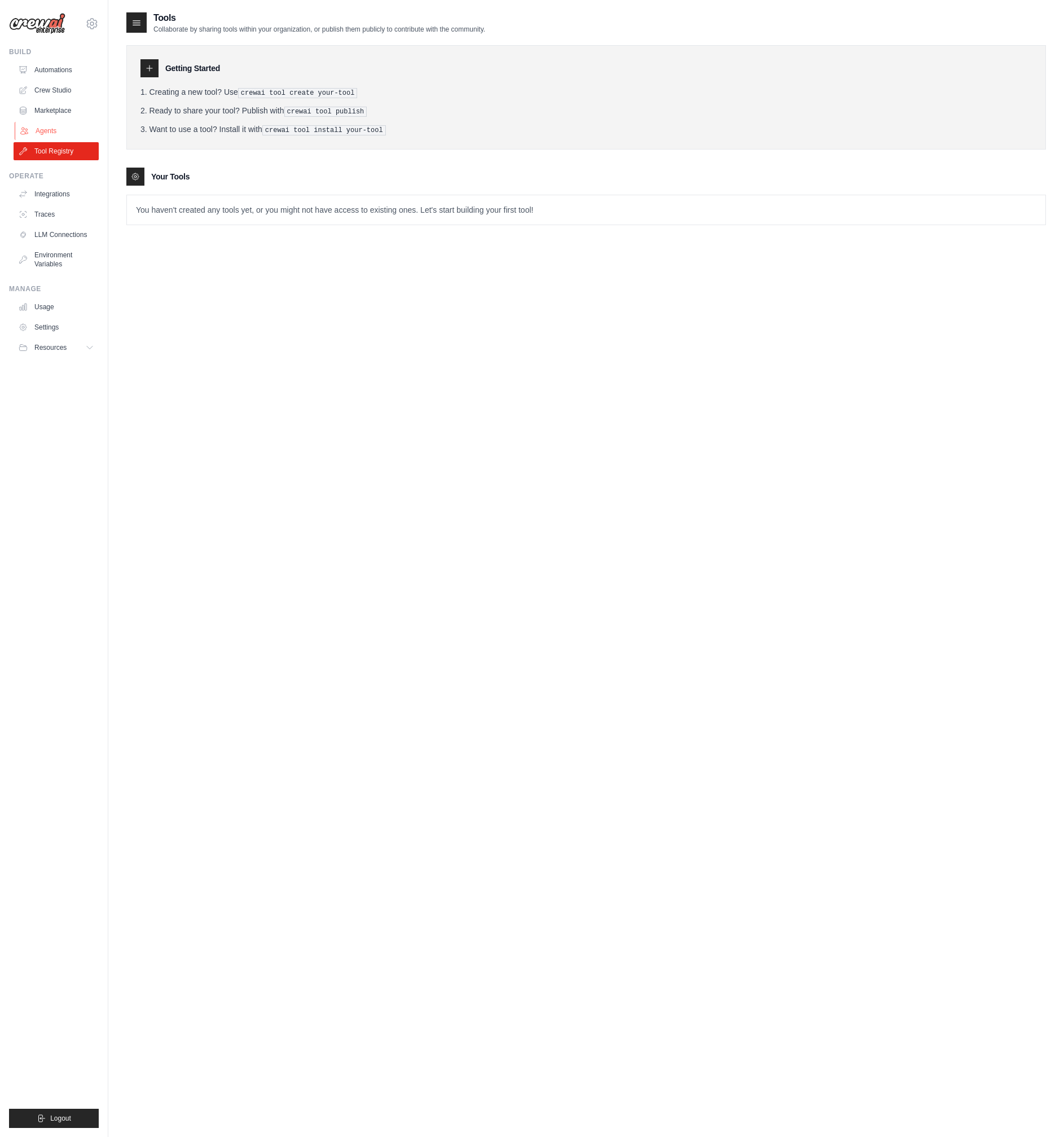
click at [42, 140] on link "Agents" at bounding box center [57, 130] width 85 height 18
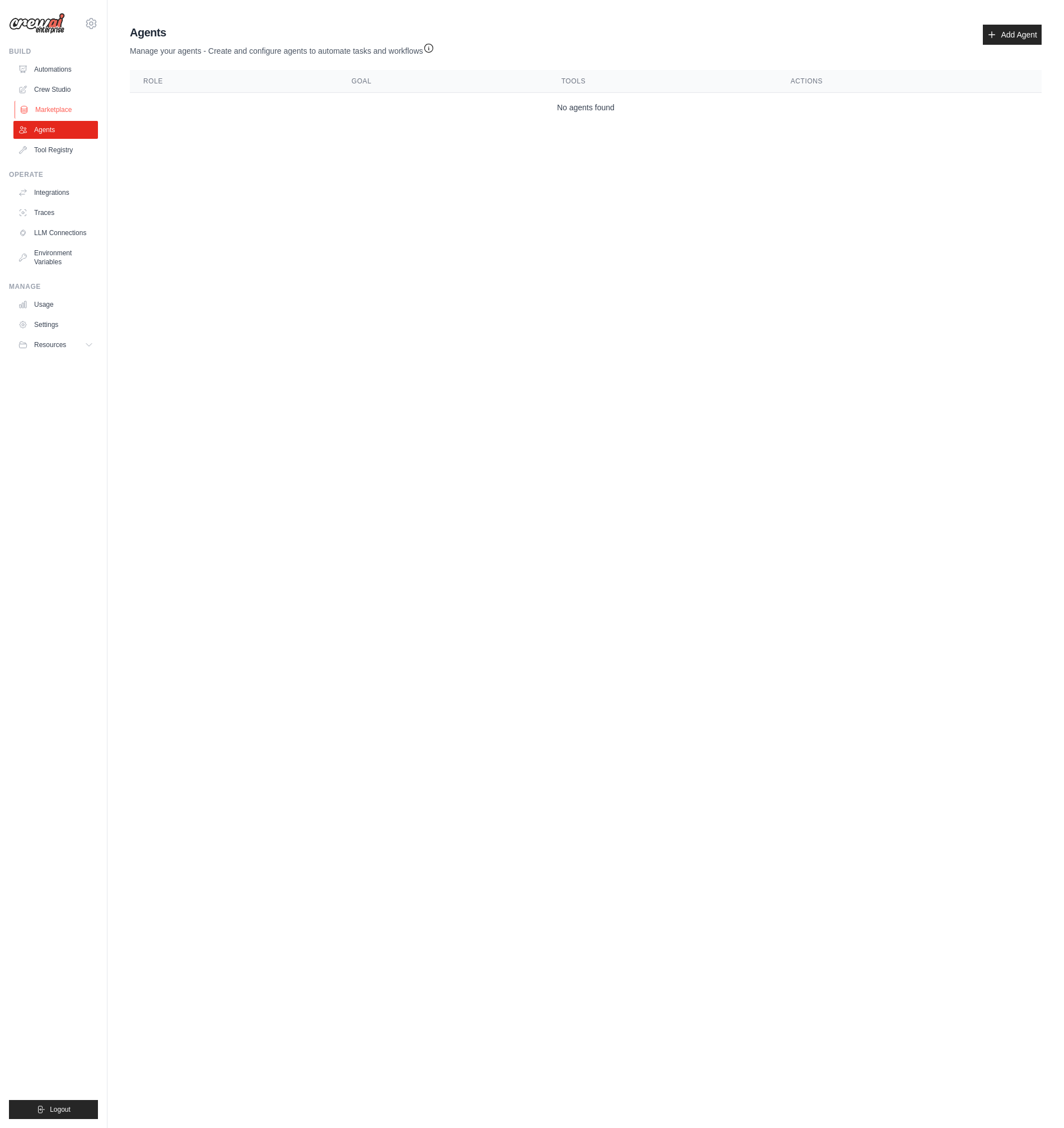
click at [42, 119] on link "Marketplace" at bounding box center [57, 109] width 85 height 18
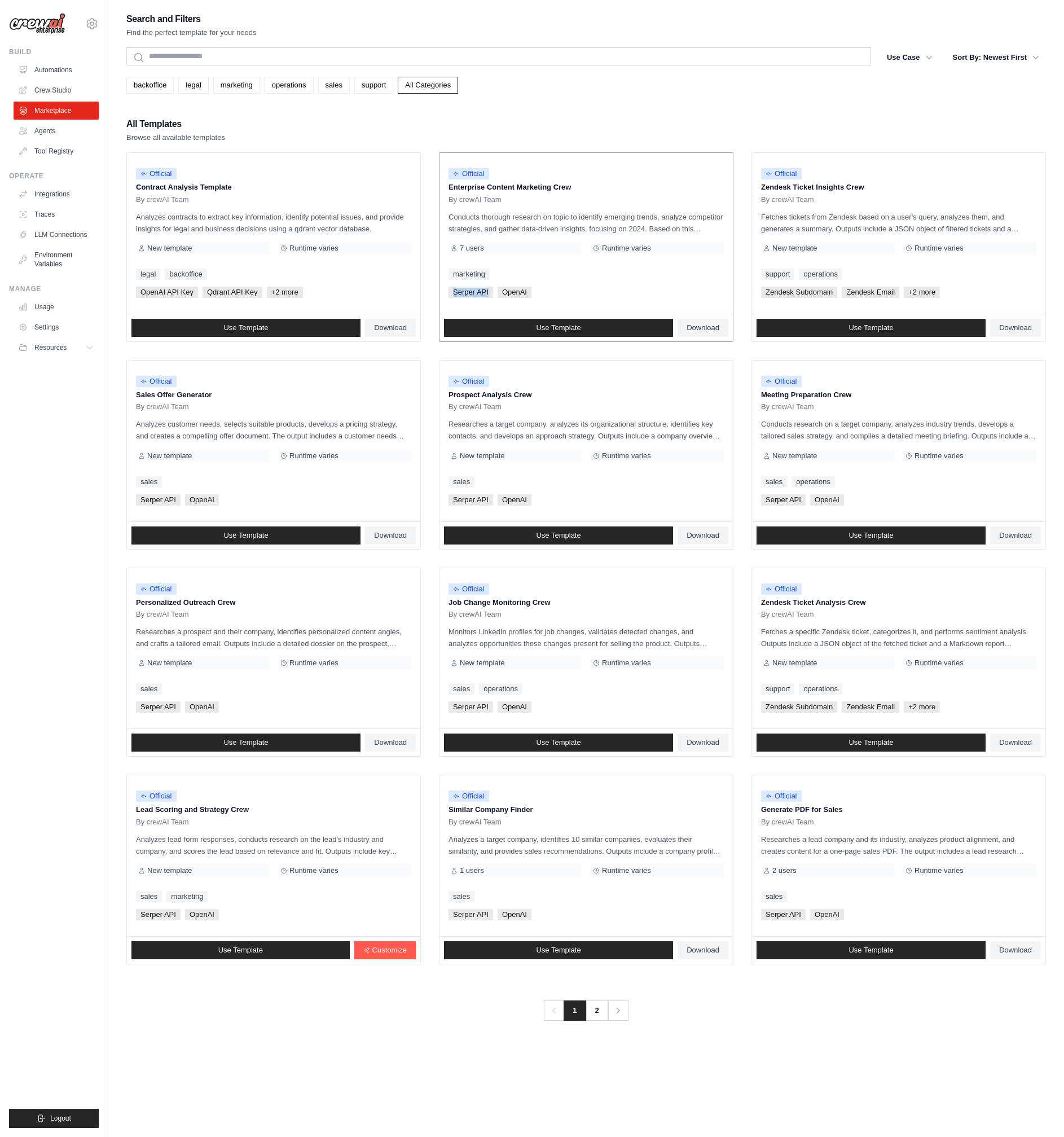
drag, startPoint x: 497, startPoint y: 308, endPoint x: 453, endPoint y: 306, distance: 44.0
click at [453, 306] on div "Official Enterprise Content Marketing Crew By crewAI Team Conducts thorough res…" at bounding box center [586, 233] width 293 height 161
